Goal: Task Accomplishment & Management: Use online tool/utility

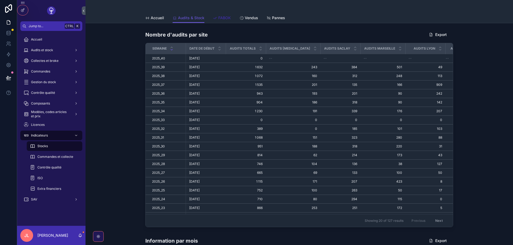
click at [221, 15] on span "FABOK" at bounding box center [224, 17] width 13 height 5
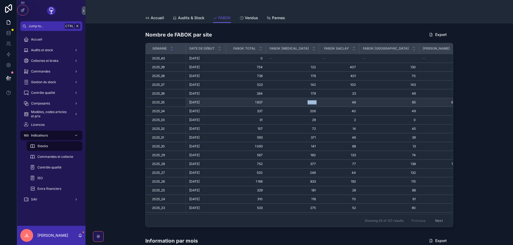
drag, startPoint x: 295, startPoint y: 100, endPoint x: 310, endPoint y: 100, distance: 14.7
click at [310, 100] on tr "2025_35 2025_35 25/08/2025 25/08/2025 1 837 1 837 1 000 1 000 46 46 65 65 614 6…" at bounding box center [322, 102] width 355 height 9
drag, startPoint x: 287, startPoint y: 104, endPoint x: 319, endPoint y: 104, distance: 31.8
click at [319, 104] on tr "2025_35 2025_35 25/08/2025 25/08/2025 1 837 1 837 1 000 1 000 46 46 65 65 614 6…" at bounding box center [322, 102] width 355 height 9
drag, startPoint x: 412, startPoint y: 102, endPoint x: 430, endPoint y: 102, distance: 17.6
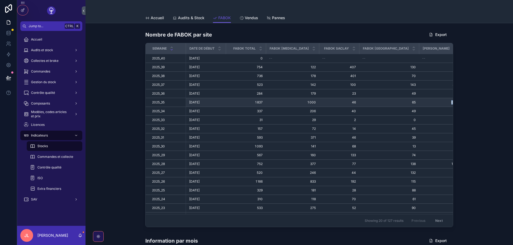
click at [430, 102] on tr "2025_35 2025_35 25/08/2025 25/08/2025 1 837 1 837 1 000 1 000 46 46 65 65 614 6…" at bounding box center [322, 102] width 355 height 9
drag, startPoint x: 213, startPoint y: 103, endPoint x: 178, endPoint y: 100, distance: 35.1
click at [178, 100] on tr "2025_35 2025_35 25/08/2025 25/08/2025 1 837 1 837 1 000 1 000 46 46 65 65 614 6…" at bounding box center [322, 102] width 355 height 9
copy tr "2025_35 25/08/2025"
click at [34, 73] on div "Settings" at bounding box center [27, 69] width 19 height 9
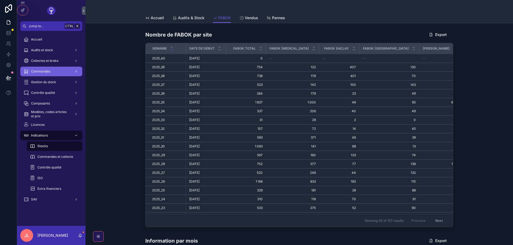
click at [63, 70] on div "Commandes" at bounding box center [51, 71] width 56 height 9
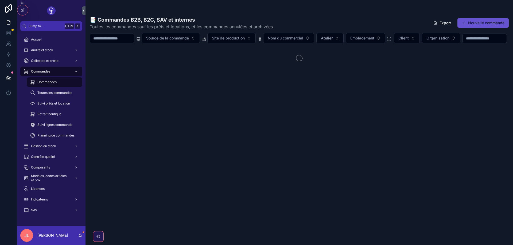
click at [114, 41] on input "scrollable content" at bounding box center [112, 38] width 44 height 7
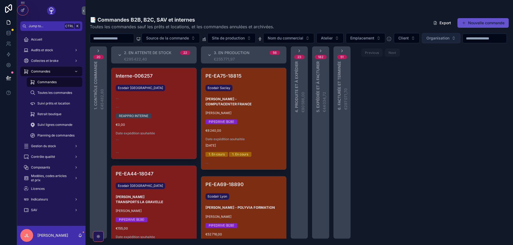
click at [443, 38] on span "Organisation" at bounding box center [437, 38] width 23 height 5
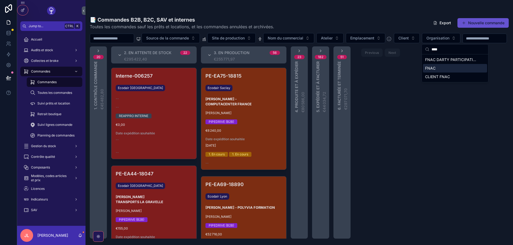
type input "****"
click at [432, 67] on span "FNAC" at bounding box center [430, 68] width 10 height 5
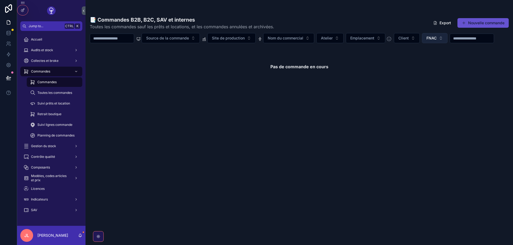
click at [447, 39] on button "FNAC" at bounding box center [435, 38] width 26 height 10
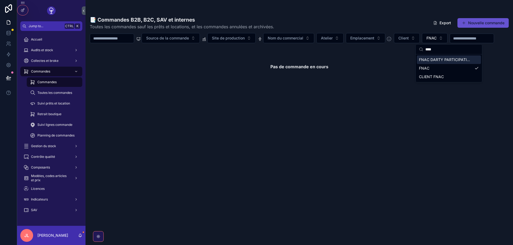
type input "****"
click at [432, 59] on span "FNAC DARTY PARTICIPATIONS ET SERVICES" at bounding box center [445, 59] width 53 height 5
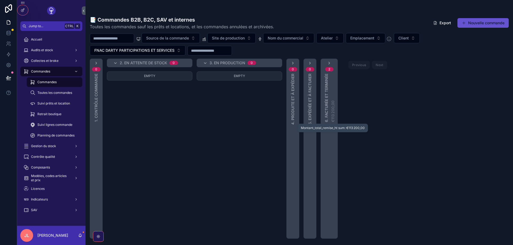
click at [327, 78] on span "6. Facturée et terminée" at bounding box center [326, 98] width 5 height 49
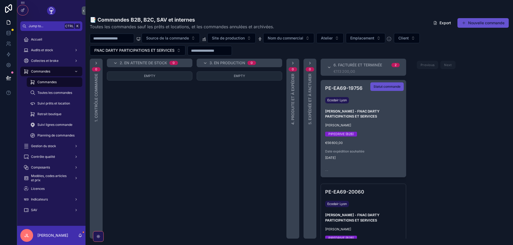
click at [357, 132] on div "PIPEDRIVE (B2B)" at bounding box center [363, 134] width 76 height 5
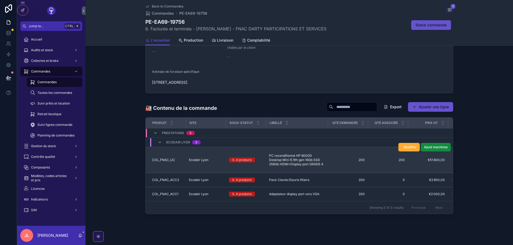
scroll to position [324, 0]
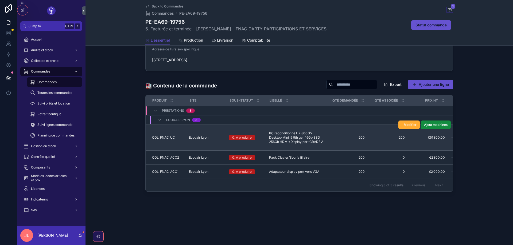
click at [164, 137] on span "COL_FNAC_UC" at bounding box center [163, 138] width 23 height 4
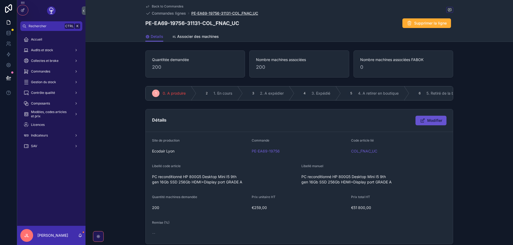
click at [206, 14] on span "PE-EA69-19756-31131-COL_FNAC_UC" at bounding box center [224, 13] width 67 height 5
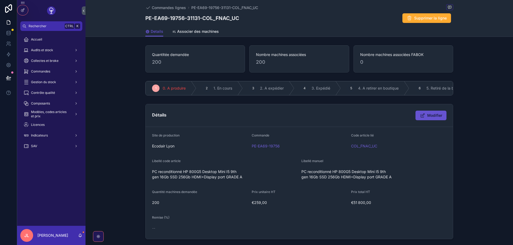
scroll to position [96, 0]
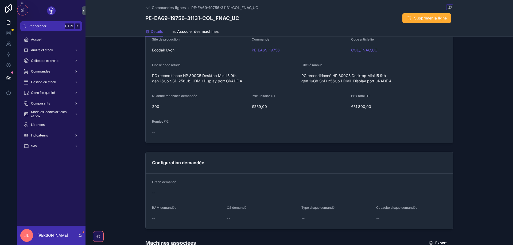
click at [258, 47] on div "PE-EA69-19756" at bounding box center [298, 50] width 95 height 9
click at [259, 50] on span "PE-EA69-19756" at bounding box center [265, 50] width 28 height 5
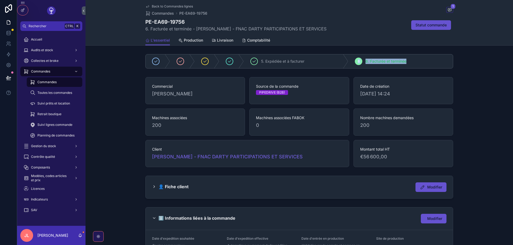
drag, startPoint x: 354, startPoint y: 64, endPoint x: 425, endPoint y: 66, distance: 71.0
click at [428, 65] on div "6 6. Facturée et terminée" at bounding box center [400, 61] width 104 height 14
click at [50, 124] on span "Suivi lignes commande" at bounding box center [54, 125] width 35 height 4
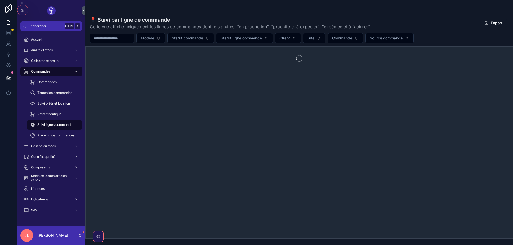
click at [107, 42] on input "scrollable content" at bounding box center [112, 38] width 44 height 7
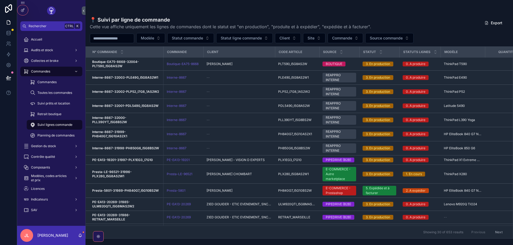
paste input "**********"
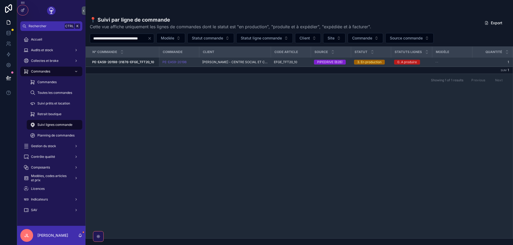
type input "**********"
click at [125, 63] on strong "PE-EA59-20198-31876-EFGE_TFT20_10" at bounding box center [123, 62] width 62 height 4
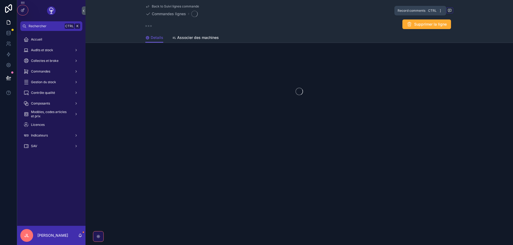
click at [450, 10] on icon "scrollable content" at bounding box center [448, 10] width 1 height 0
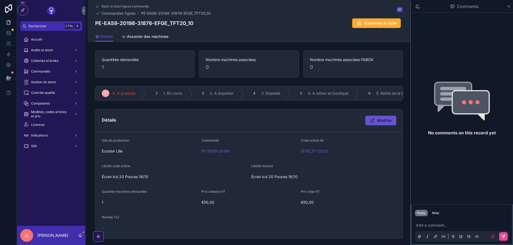
click at [432, 225] on p "scrollable content" at bounding box center [463, 225] width 94 height 5
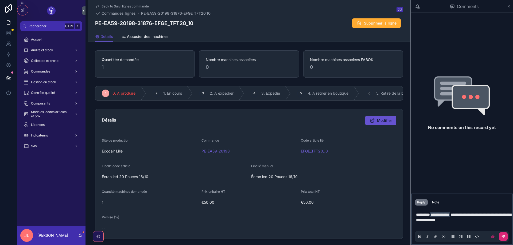
click at [502, 238] on icon "scrollable content" at bounding box center [503, 237] width 4 height 4
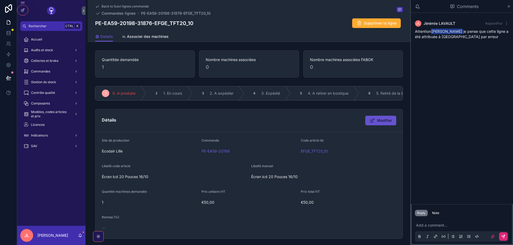
click at [510, 9] on div "Comments" at bounding box center [461, 6] width 102 height 13
click at [507, 7] on icon "scrollable content" at bounding box center [508, 6] width 2 height 2
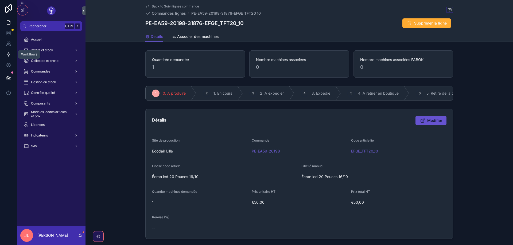
click at [9, 54] on icon at bounding box center [8, 55] width 3 height 4
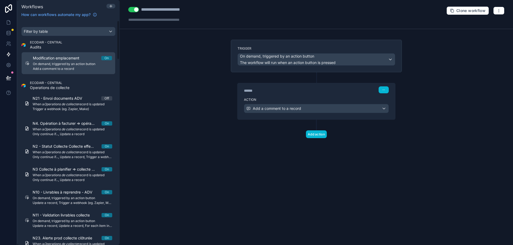
click at [118, 45] on div "Filter by table ECODAIR - CENTRAL Audits Modification emplacement On On demand,…" at bounding box center [68, 133] width 103 height 225
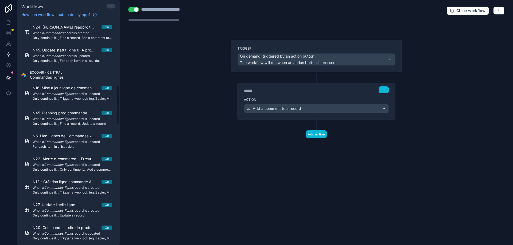
scroll to position [364, 0]
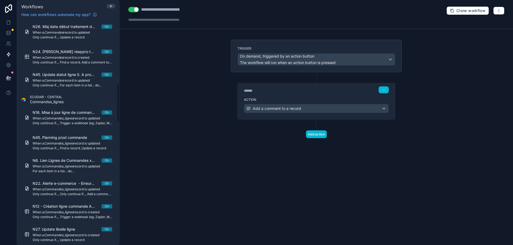
drag, startPoint x: 118, startPoint y: 45, endPoint x: 121, endPoint y: 108, distance: 63.6
click at [121, 108] on div "Workflows How can workflows automate my app? Filter by table ECODAIR - CENTRAL …" at bounding box center [264, 122] width 495 height 245
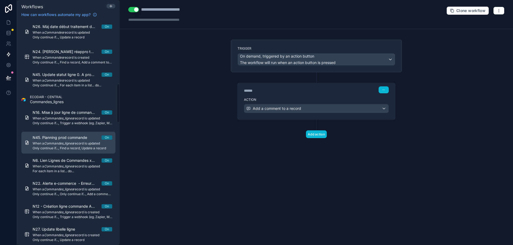
click at [51, 140] on span "N45. Planning prod commande" at bounding box center [63, 137] width 61 height 5
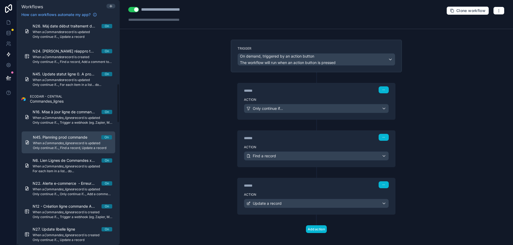
scroll to position [364, 0]
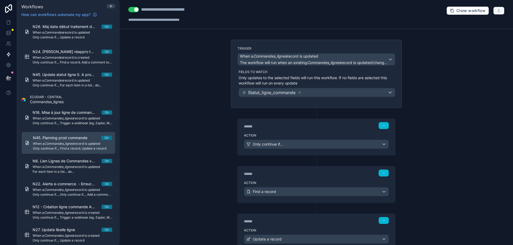
click at [496, 10] on icon "button" at bounding box center [498, 11] width 4 height 4
click at [478, 30] on span "Run history" at bounding box center [484, 32] width 26 height 4
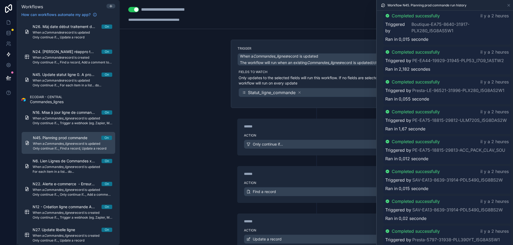
scroll to position [288, 0]
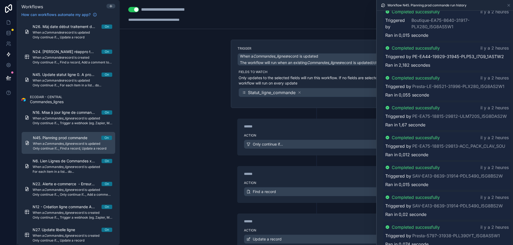
click at [440, 57] on link "PE-EA44-19929-31945-PLP53_I7G9_1ASTW2" at bounding box center [458, 56] width 92 height 6
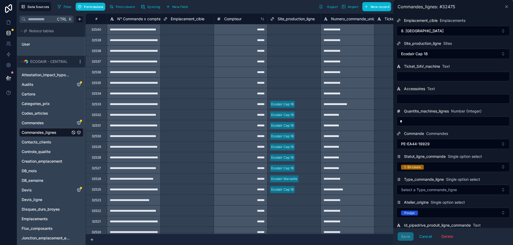
click at [505, 6] on icon at bounding box center [506, 7] width 4 height 4
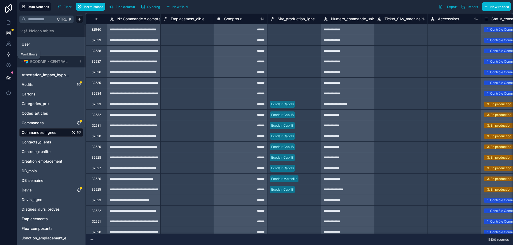
click at [6, 53] on icon at bounding box center [8, 54] width 5 height 5
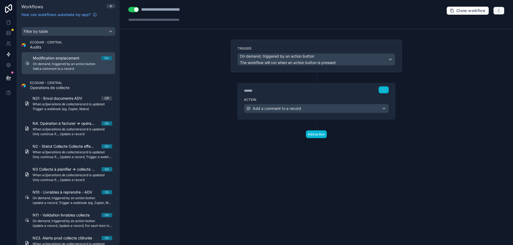
click at [495, 10] on button "button" at bounding box center [498, 11] width 11 height 8
click at [131, 119] on div "**********" at bounding box center [316, 122] width 393 height 245
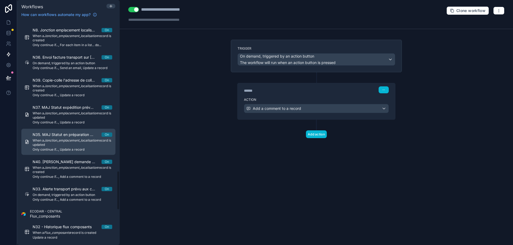
scroll to position [897, 0]
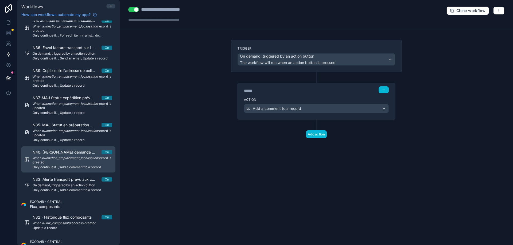
click at [70, 167] on span "Only continue if..., Add a comment to a record" at bounding box center [73, 167] width 80 height 4
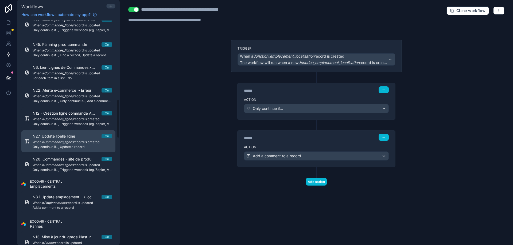
scroll to position [361, 0]
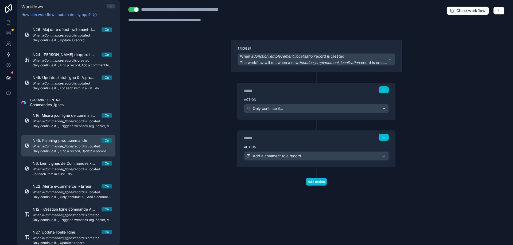
click at [62, 144] on div "N45. Planning prod commande On When a Commandes_lignes record is updated Only c…" at bounding box center [73, 145] width 80 height 15
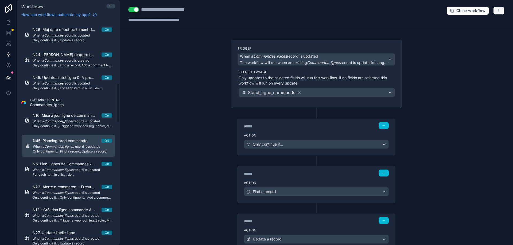
click at [499, 9] on icon "button" at bounding box center [498, 11] width 4 height 4
click at [472, 41] on span "Delete workflow" at bounding box center [484, 40] width 26 height 4
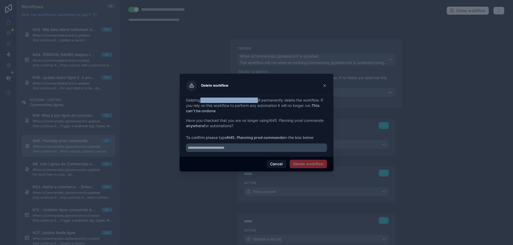
drag, startPoint x: 257, startPoint y: 100, endPoint x: 202, endPoint y: 102, distance: 55.8
click at [202, 102] on p "Deleting N45. Planning prod commande will permanently delete the workflow. If y…" at bounding box center [256, 106] width 141 height 16
copy p "N45. Planning prod commande"
click at [208, 151] on input "text" at bounding box center [256, 148] width 141 height 9
paste input "**********"
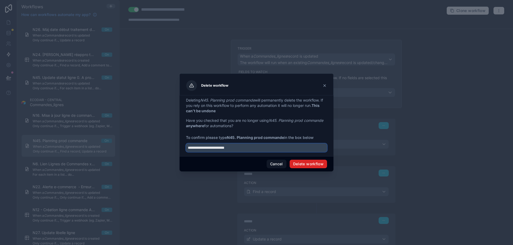
type input "**********"
click at [314, 168] on button "Delete workflow" at bounding box center [307, 164] width 37 height 9
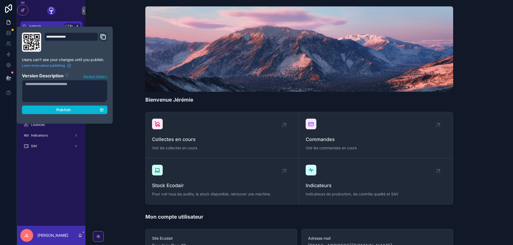
click at [54, 105] on section "Version Description Version history Publish" at bounding box center [64, 92] width 85 height 44
click at [47, 113] on button "Publish" at bounding box center [64, 110] width 85 height 9
